Goal: Task Accomplishment & Management: Complete application form

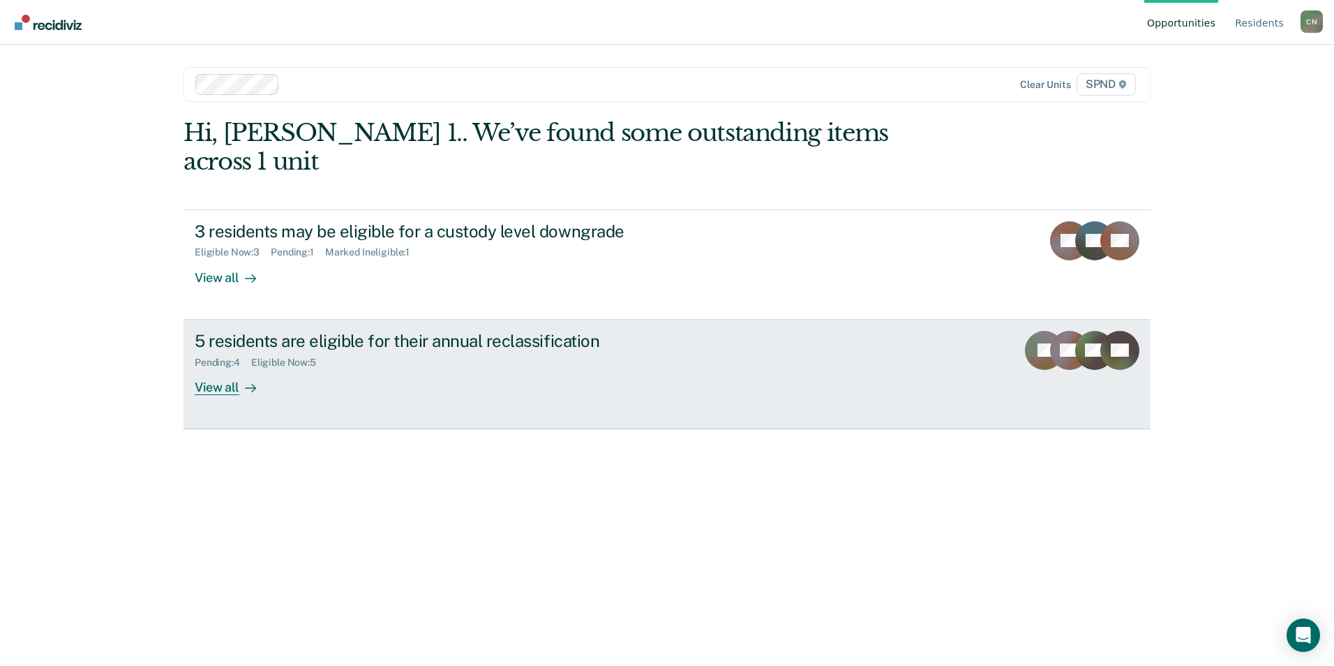
click at [220, 368] on div "View all" at bounding box center [234, 381] width 78 height 27
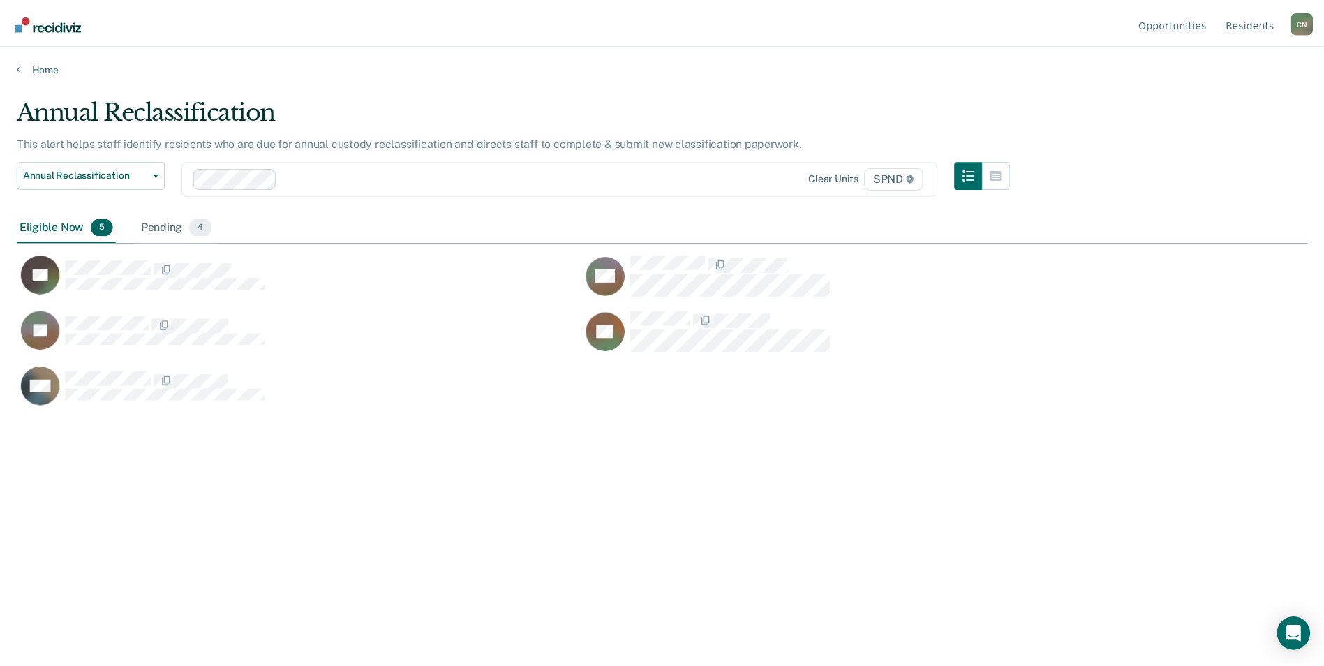
scroll to position [454, 1290]
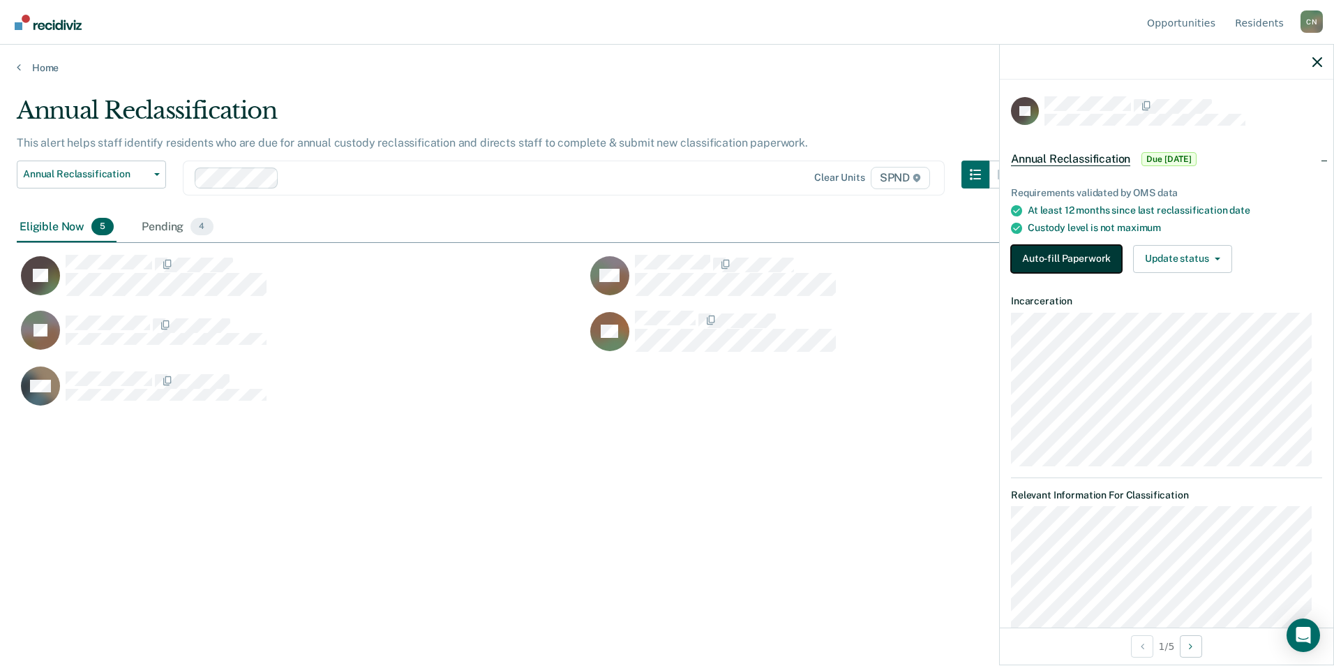
click at [1083, 255] on button "Auto-fill Paperwork" at bounding box center [1066, 259] width 111 height 28
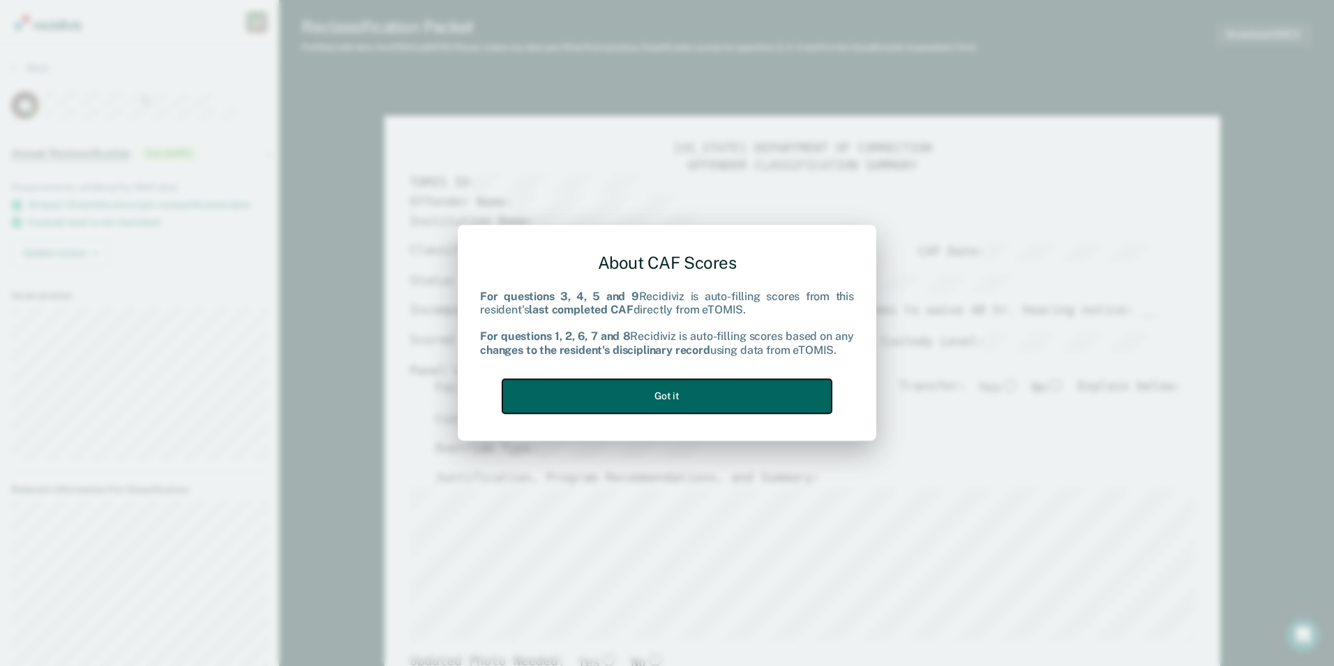
click at [698, 396] on button "Got it" at bounding box center [666, 396] width 329 height 34
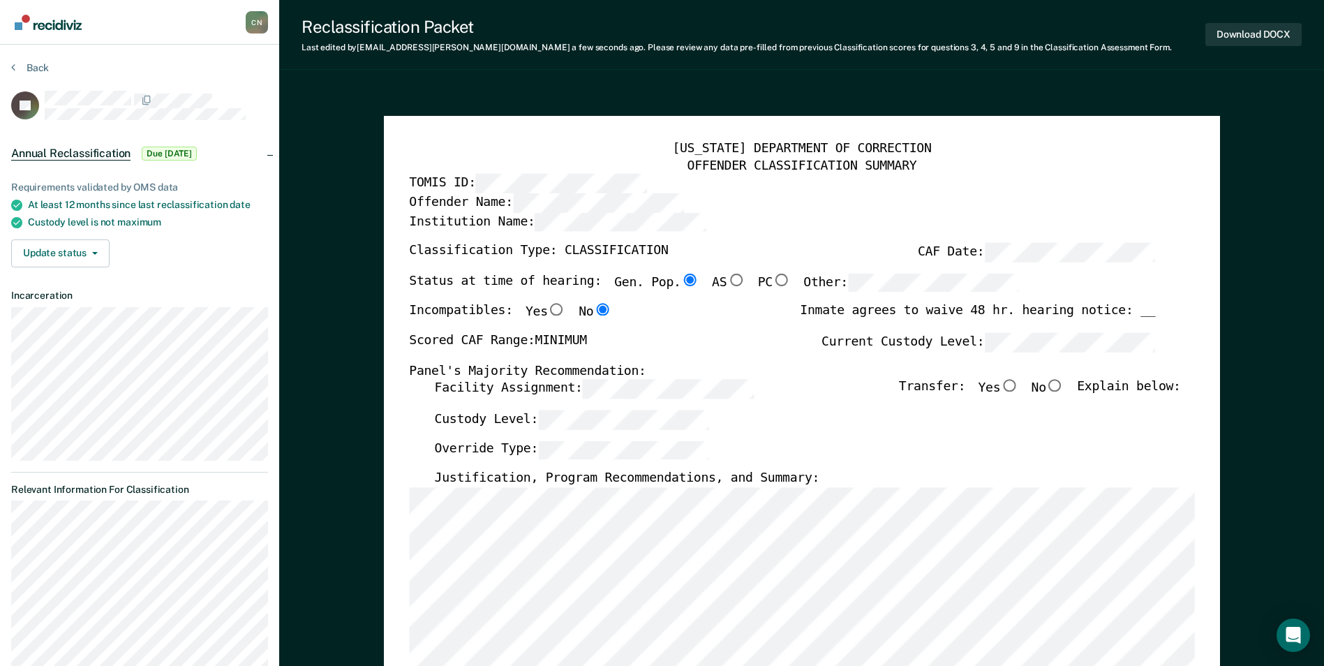
type textarea "x"
radio input "false"
click at [943, 301] on div "Status at time of hearing: Gen. Pop. AS PC Other:" at bounding box center [714, 289] width 610 height 31
click at [976, 354] on div "Scored CAF Range: MINIMUM Current Custody Level:" at bounding box center [782, 348] width 746 height 31
click at [751, 327] on div "Incompatibles: Yes No Inmate agrees to waive 48 hr. hearing notice: __" at bounding box center [782, 318] width 746 height 29
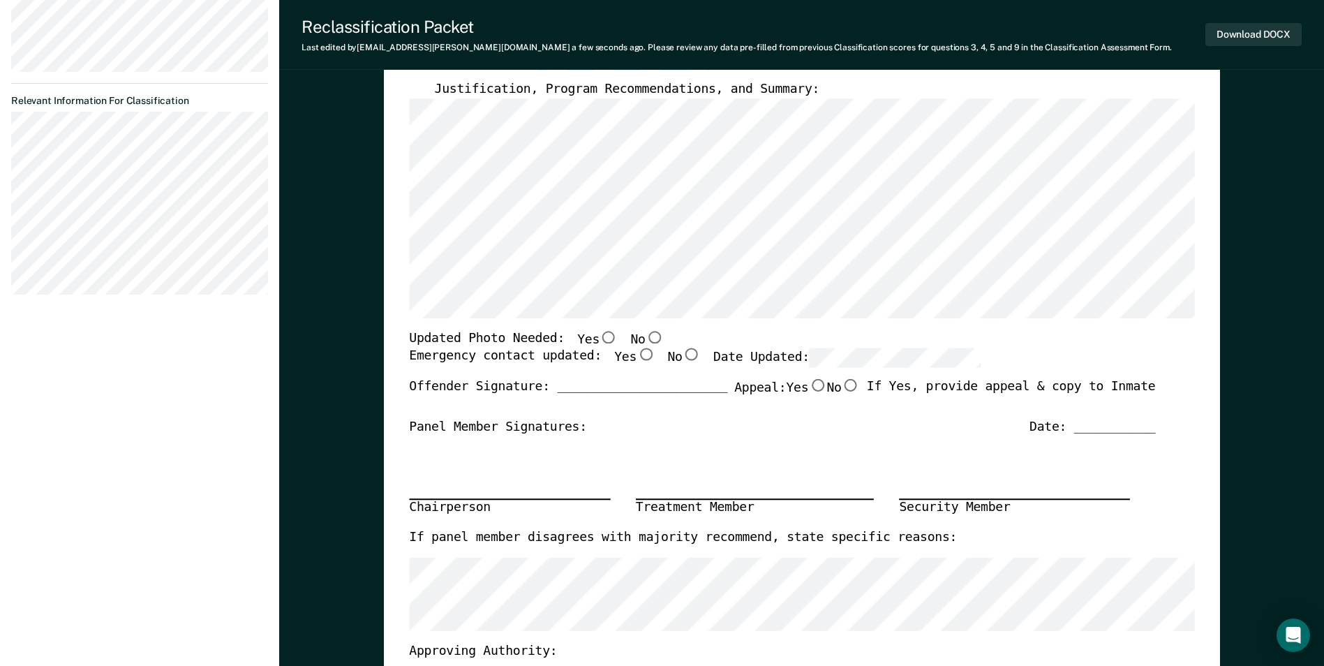
scroll to position [419, 0]
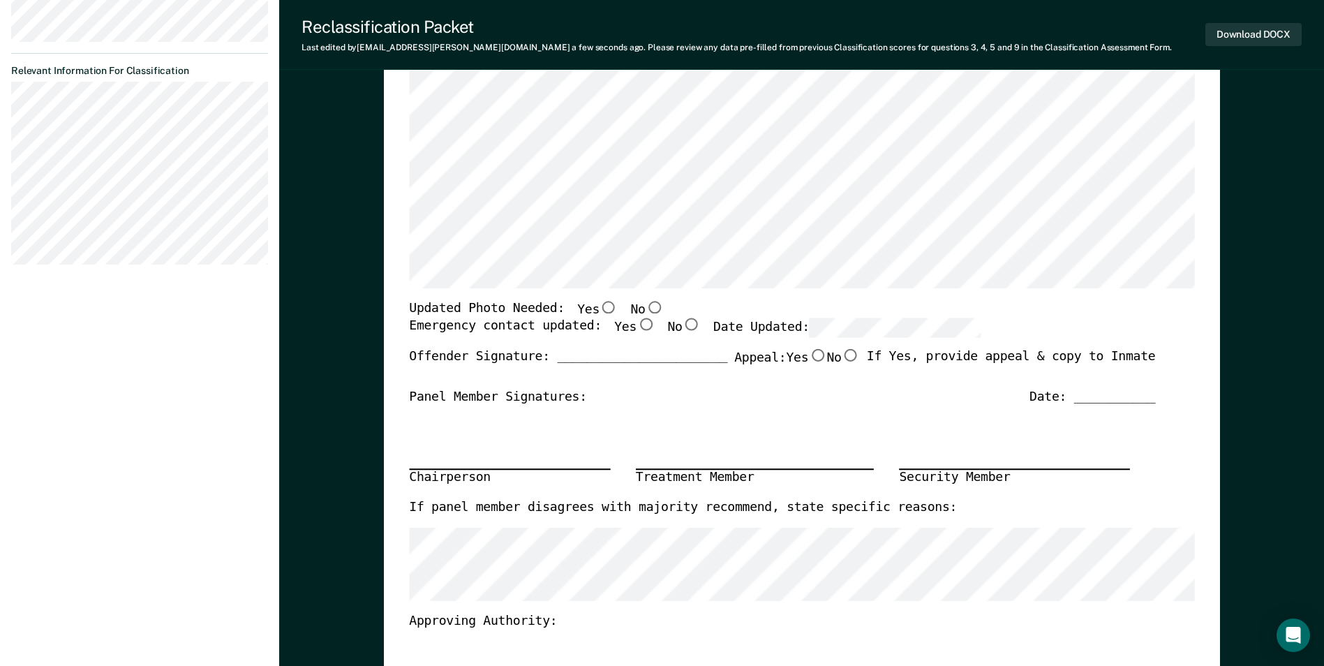
click at [645, 305] on input "No" at bounding box center [654, 307] width 18 height 13
type textarea "x"
radio input "true"
click at [636, 327] on input "Yes" at bounding box center [645, 325] width 18 height 13
type textarea "x"
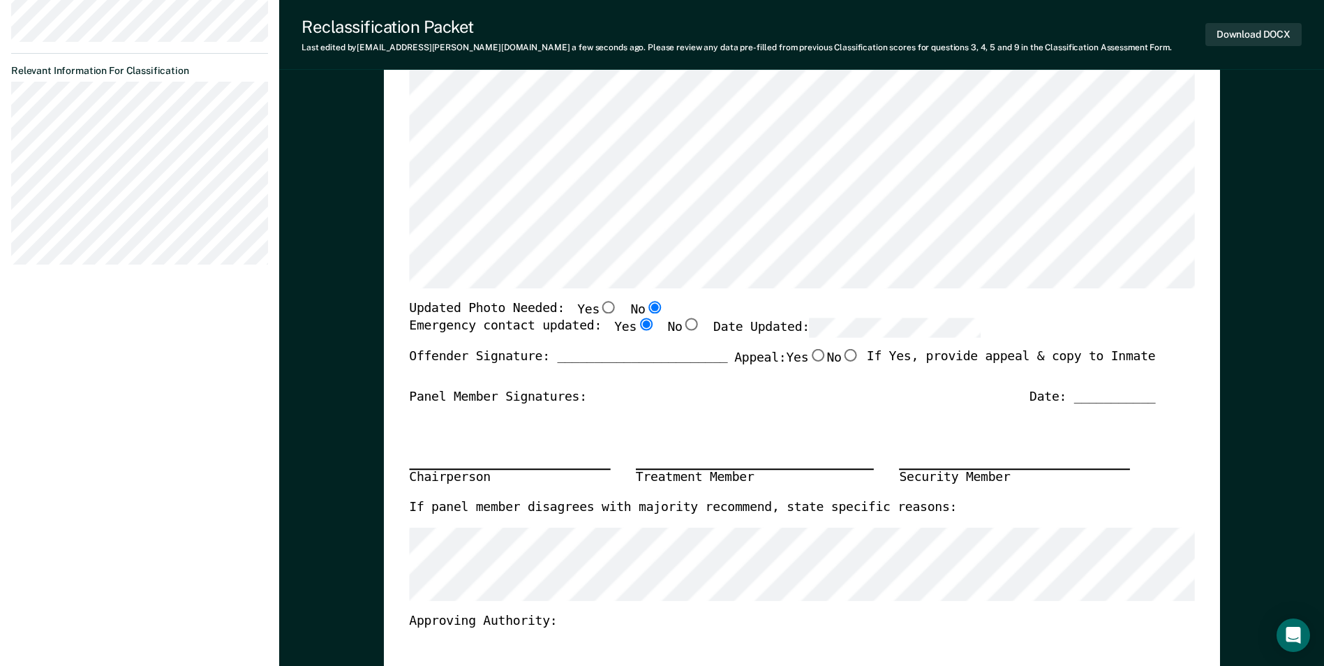
radio input "true"
click at [828, 319] on div "Updated Photo Needed: Yes No" at bounding box center [782, 310] width 746 height 18
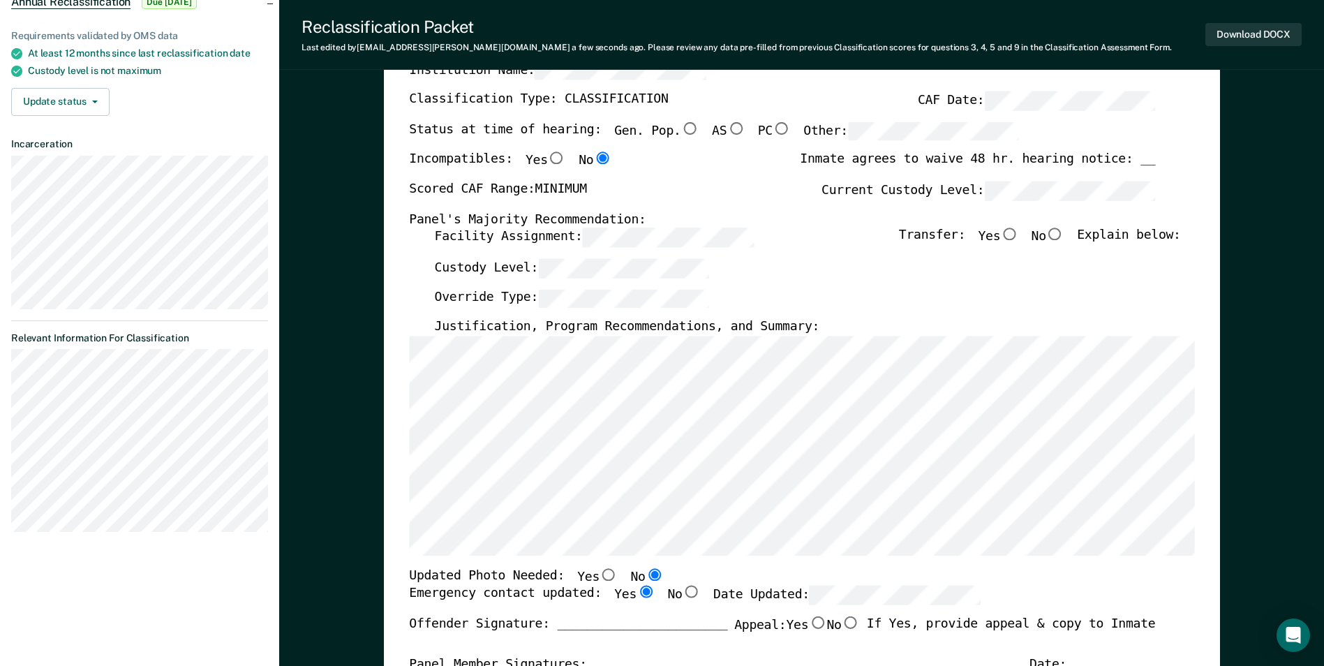
scroll to position [140, 0]
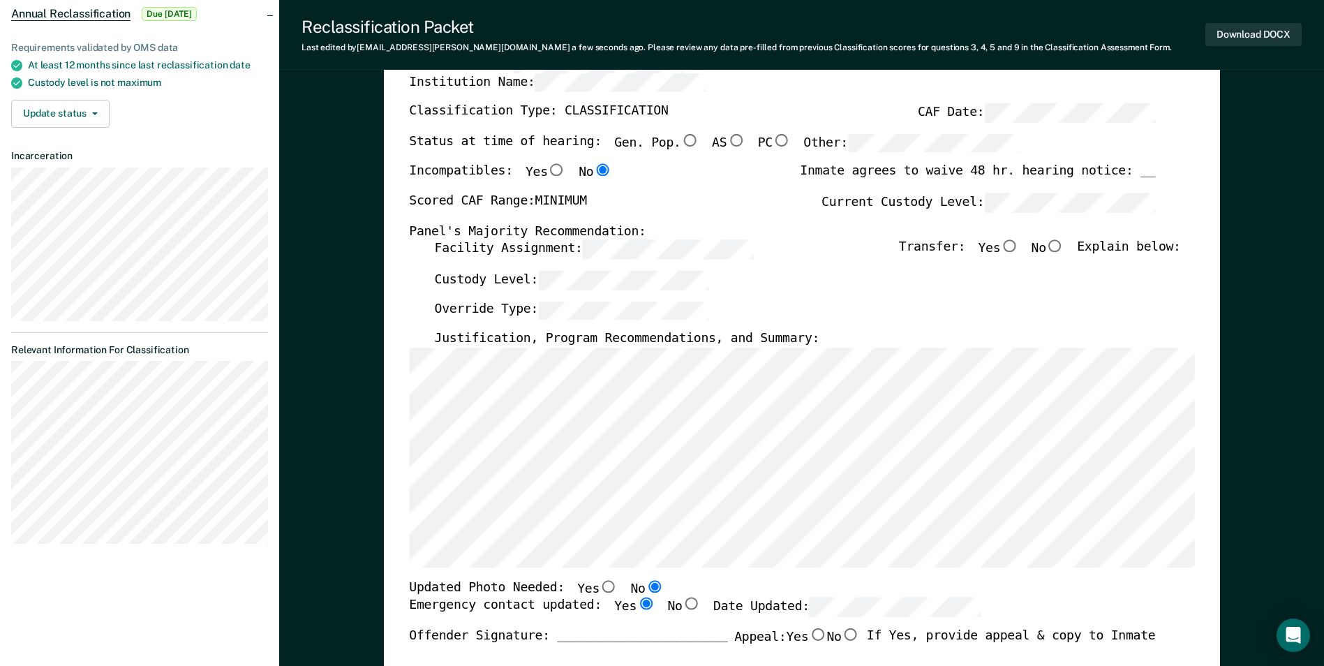
click at [1063, 248] on input "No" at bounding box center [1055, 246] width 18 height 13
type textarea "x"
radio input "true"
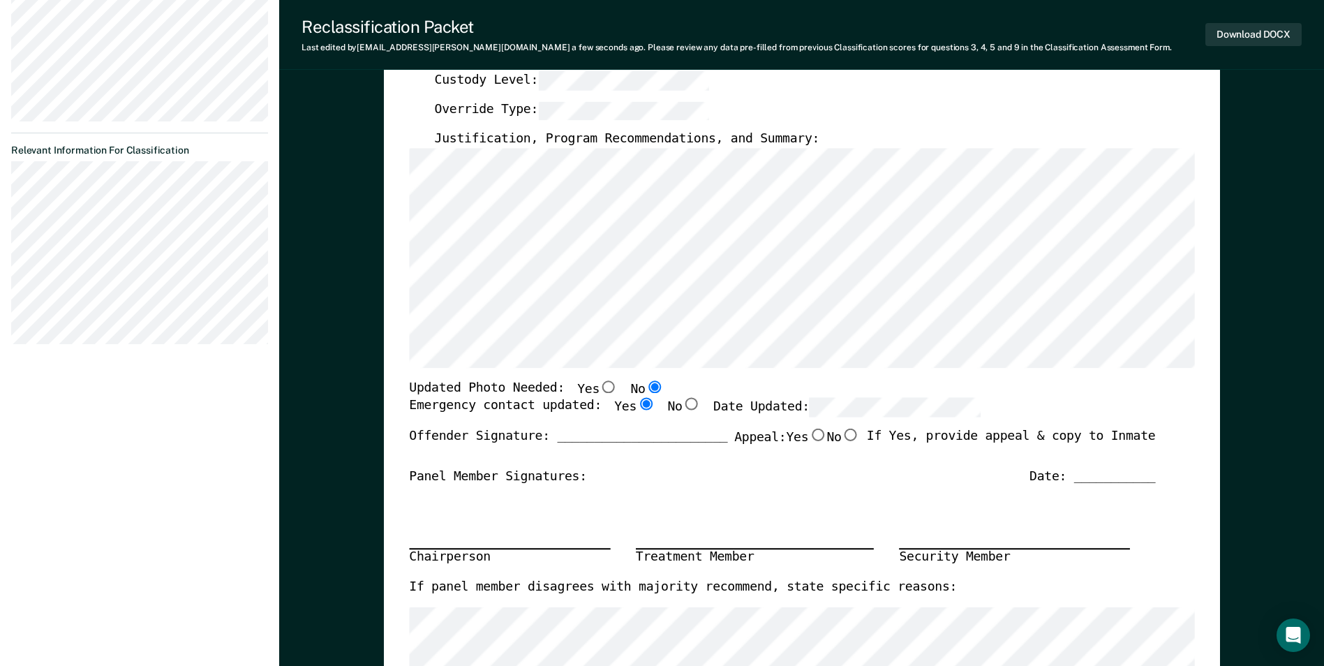
scroll to position [279, 0]
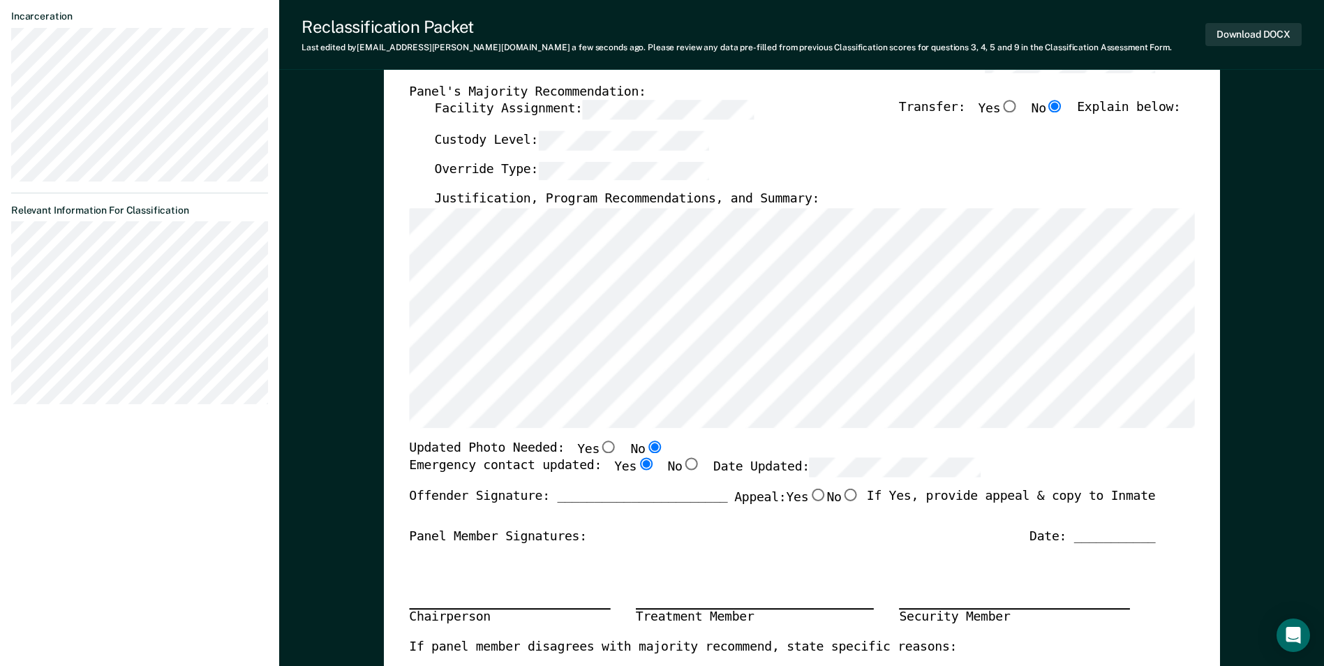
click at [4, 268] on section "Back JG Annual Reclassification Due [DATE] Requirements validated by OMS data A…" at bounding box center [139, 99] width 279 height 666
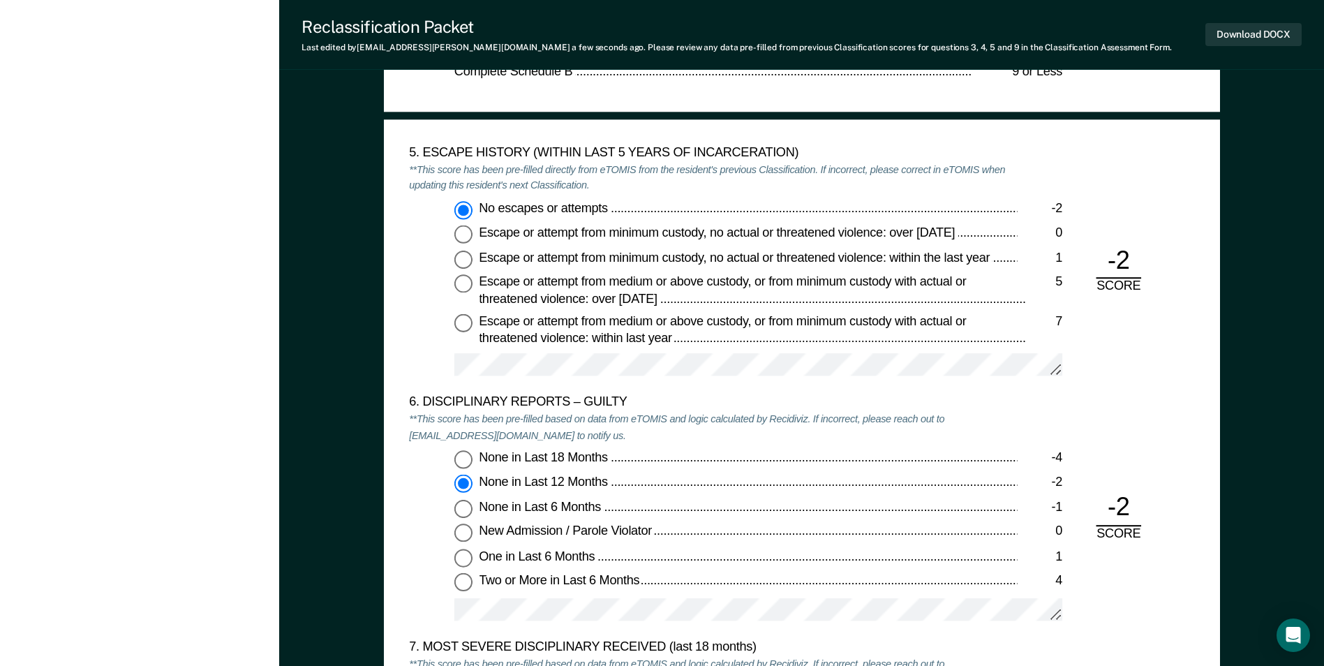
scroll to position [2303, 0]
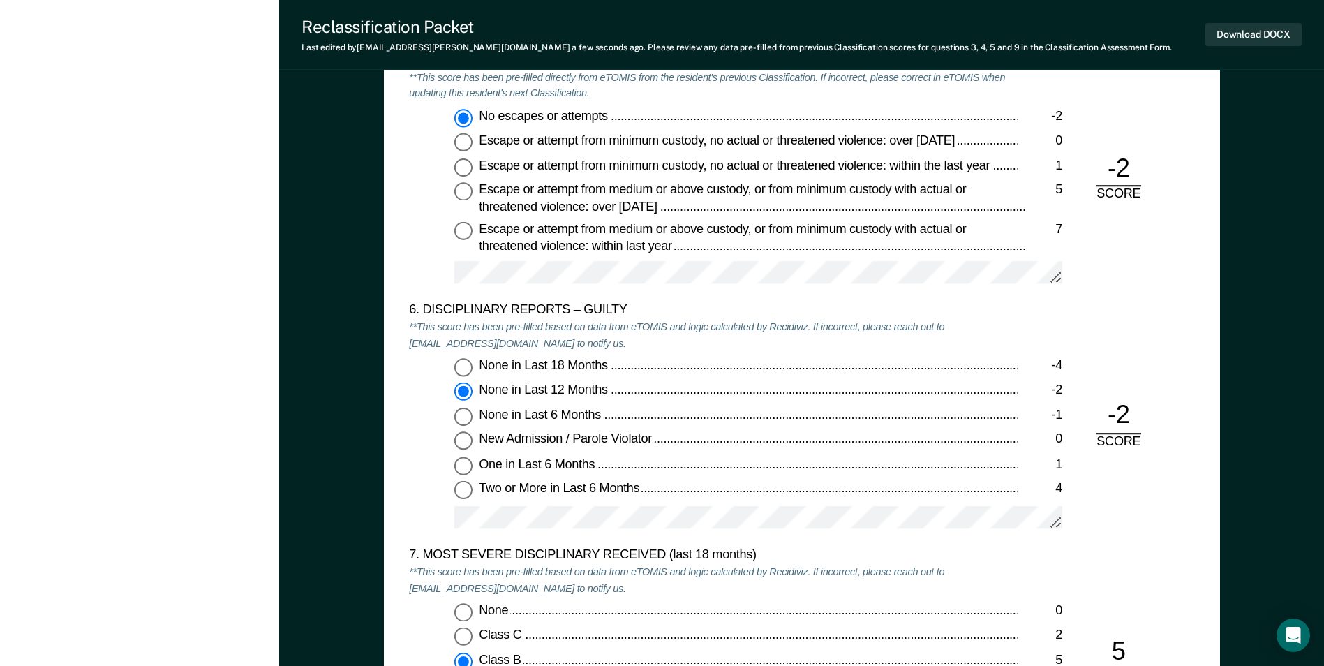
click at [606, 389] on span "None in Last 12 Months" at bounding box center [544, 390] width 131 height 14
click at [472, 389] on input "None in Last 12 Months -2" at bounding box center [463, 392] width 18 height 18
drag, startPoint x: 610, startPoint y: 387, endPoint x: 480, endPoint y: 387, distance: 129.8
click at [480, 387] on span "None in Last 12 Months" at bounding box center [544, 390] width 131 height 14
drag, startPoint x: 480, startPoint y: 387, endPoint x: 492, endPoint y: 385, distance: 11.9
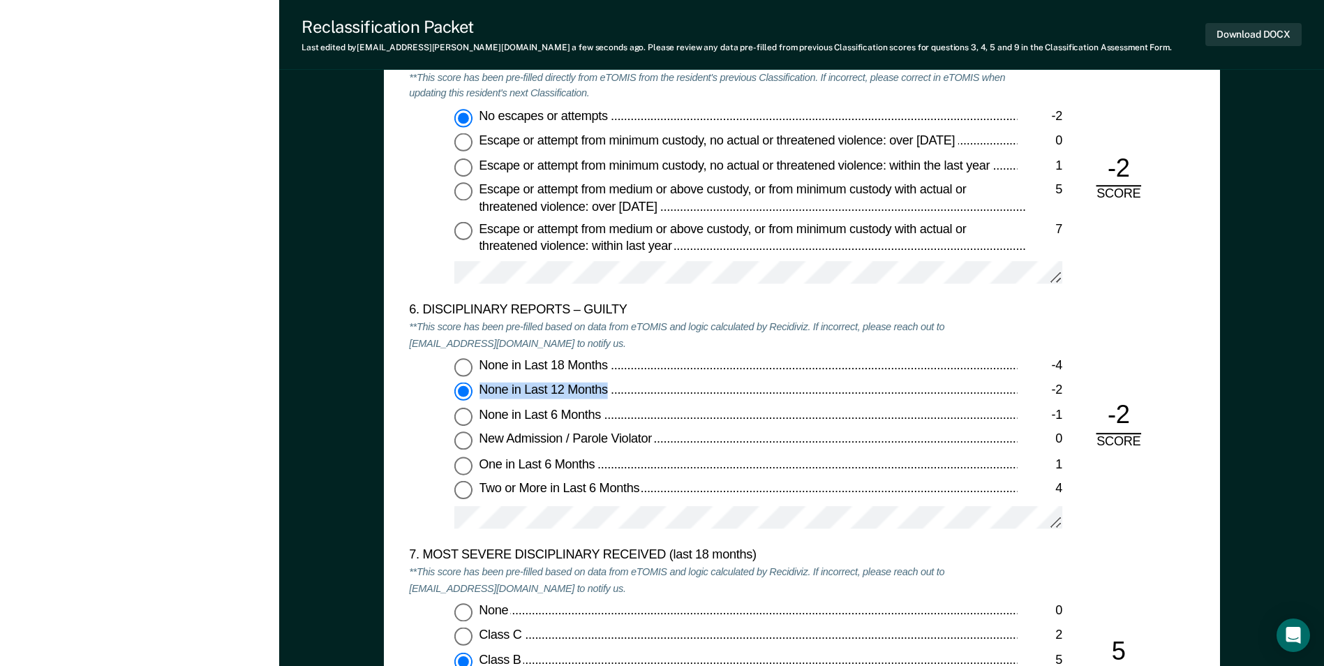
copy span "None in Last 12 Months"
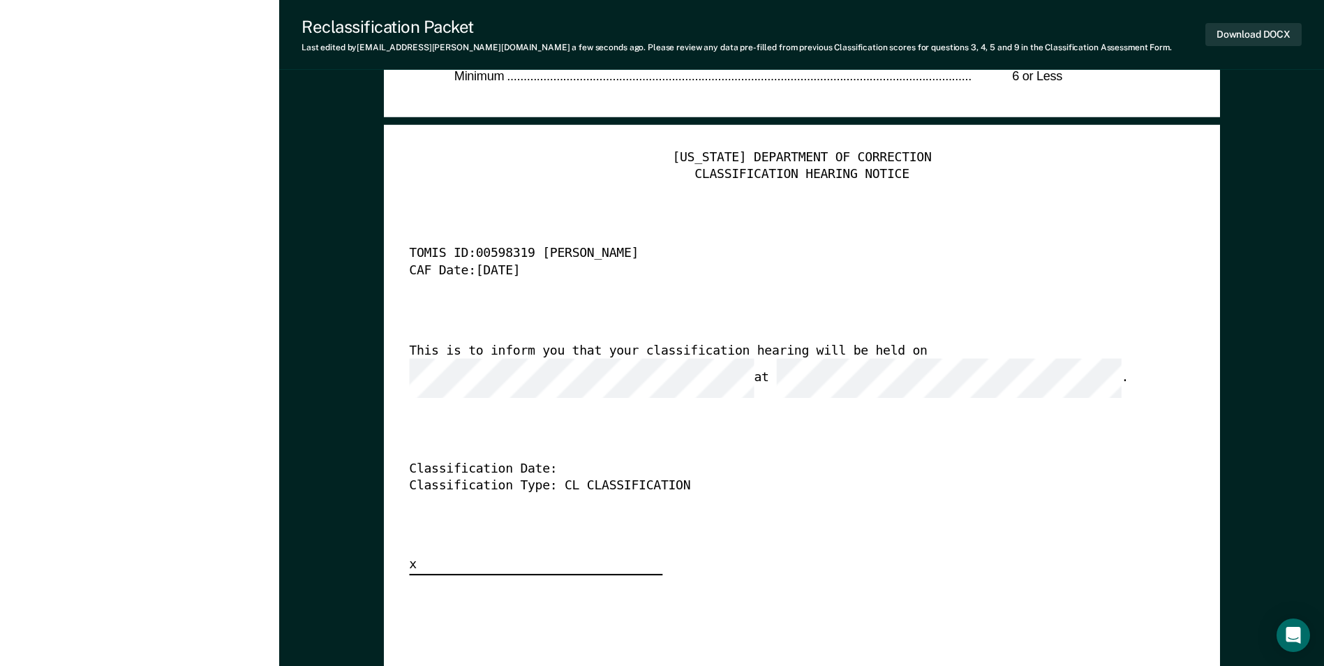
scroll to position [0, 0]
click at [507, 442] on div "[US_STATE] DEPARTMENT OF CORRECTION CLASSIFICATION HEARING NOTICE TOMIS ID: 005…" at bounding box center [801, 362] width 785 height 425
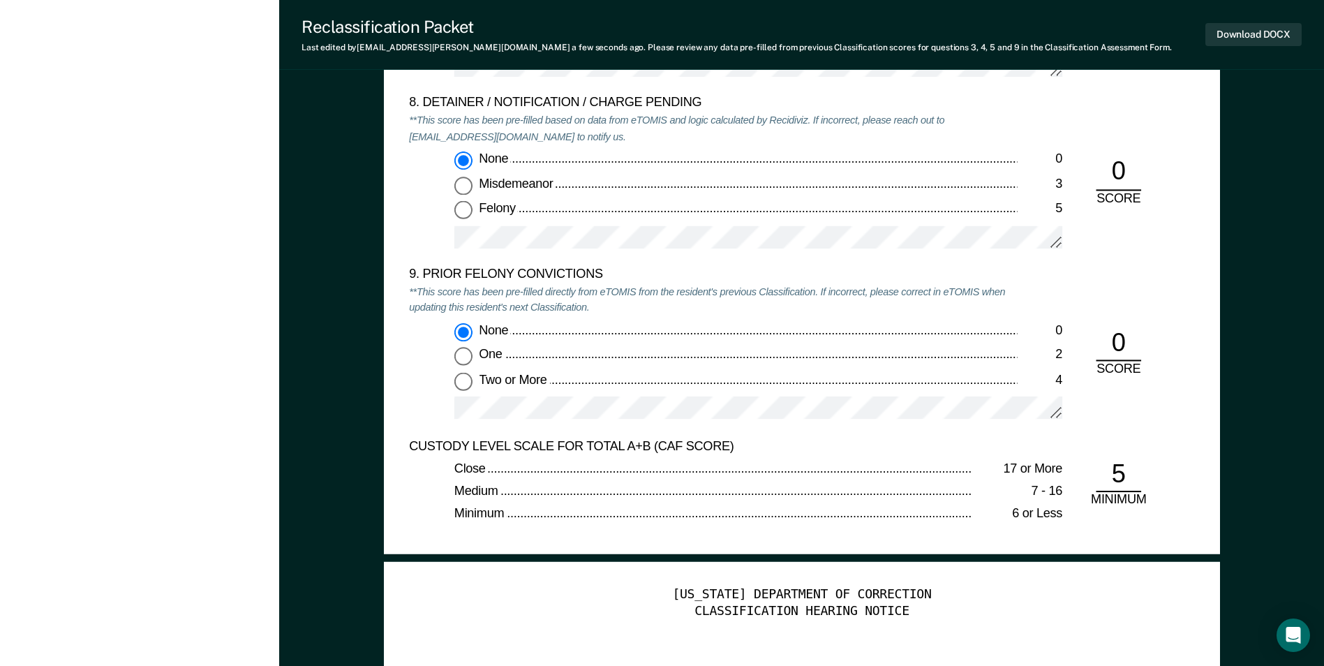
scroll to position [3070, 0]
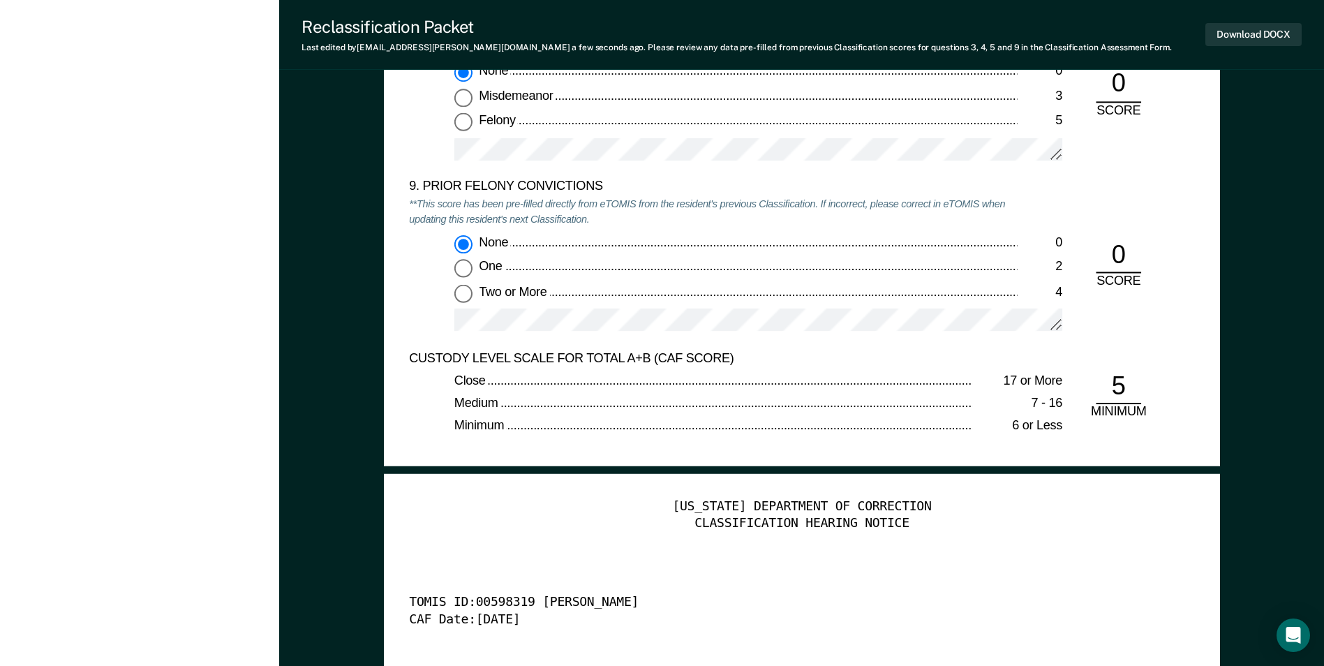
click at [1135, 205] on div "9. PRIOR FELONY CONVICTIONS **This score has been pre-filled directly from eTOM…" at bounding box center [801, 264] width 785 height 171
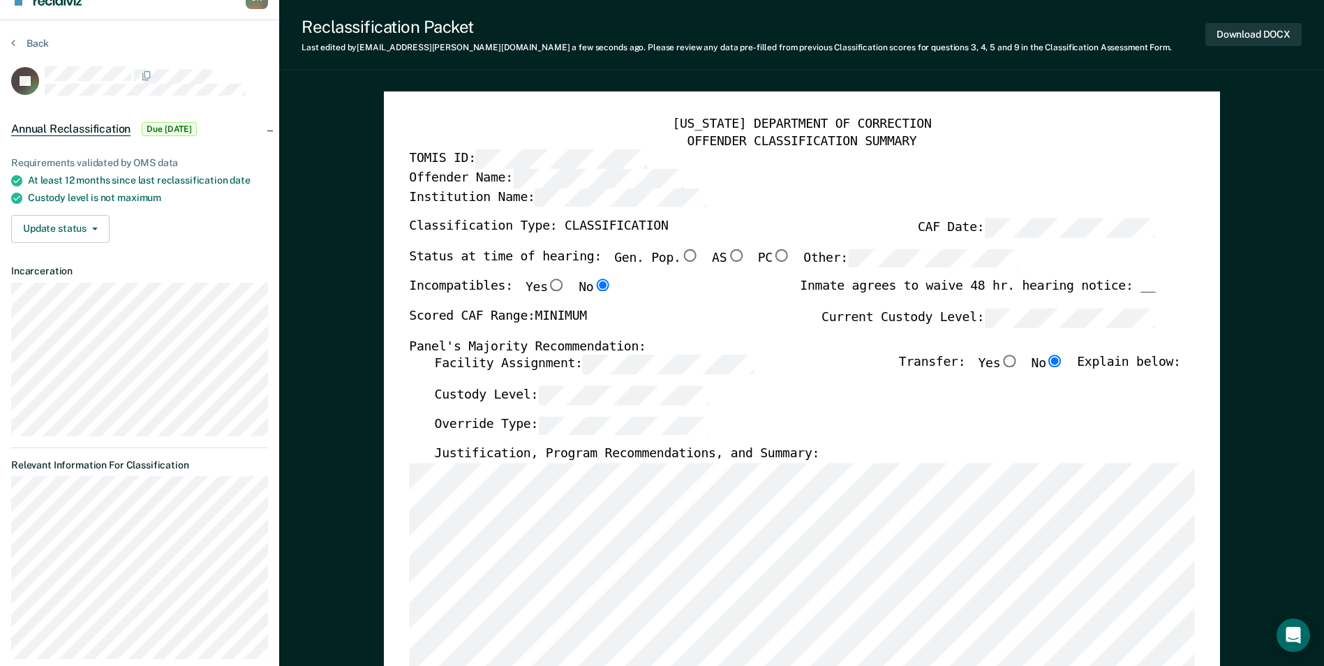
scroll to position [0, 0]
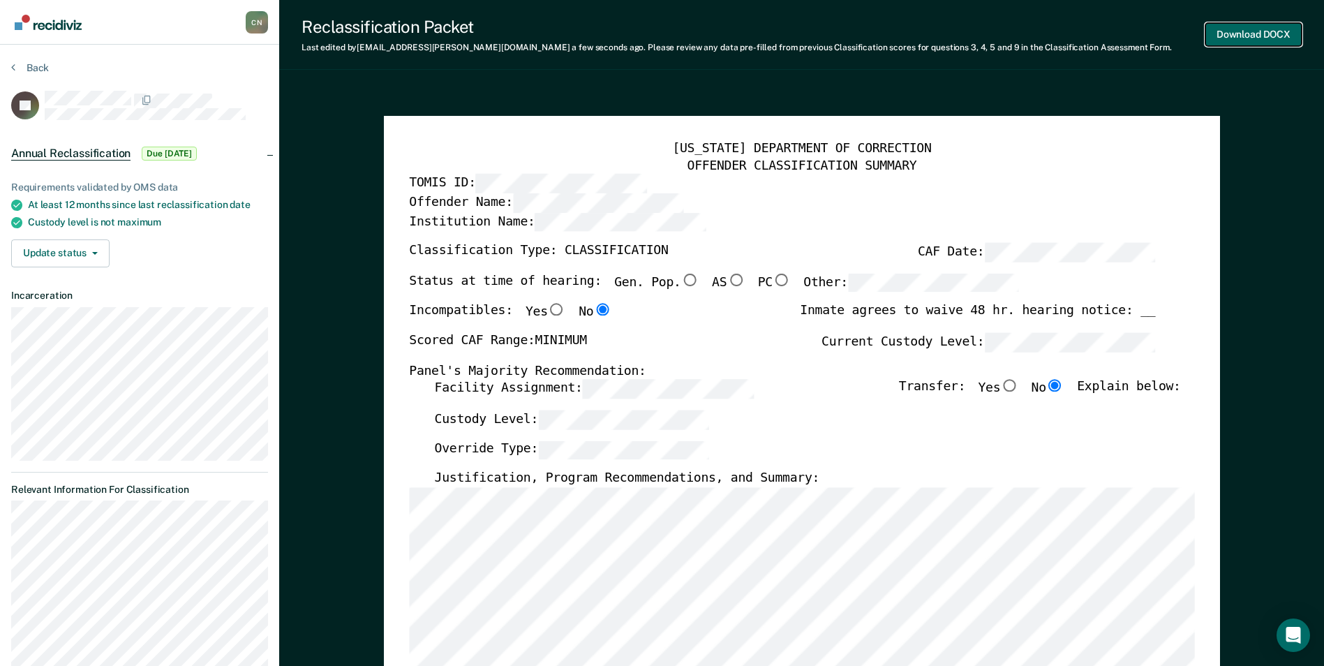
click at [1218, 38] on button "Download DOCX" at bounding box center [1253, 34] width 96 height 23
type textarea "x"
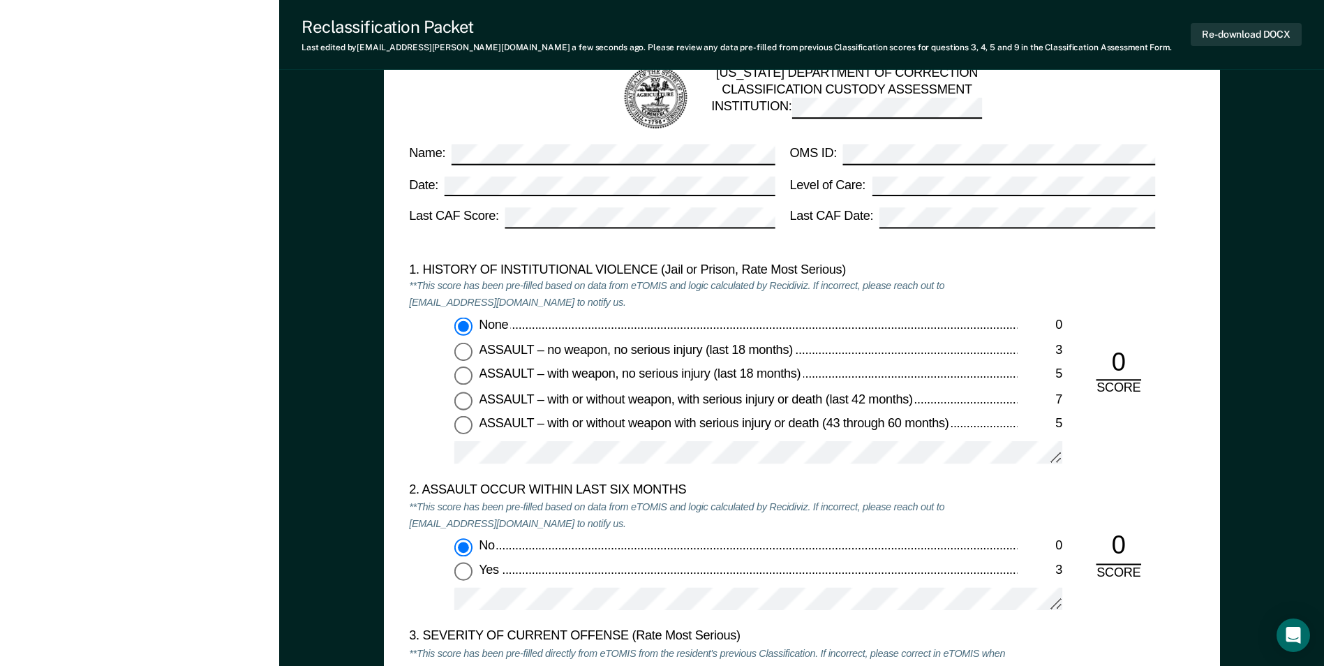
scroll to position [1116, 0]
